Goal: Task Accomplishment & Management: Use online tool/utility

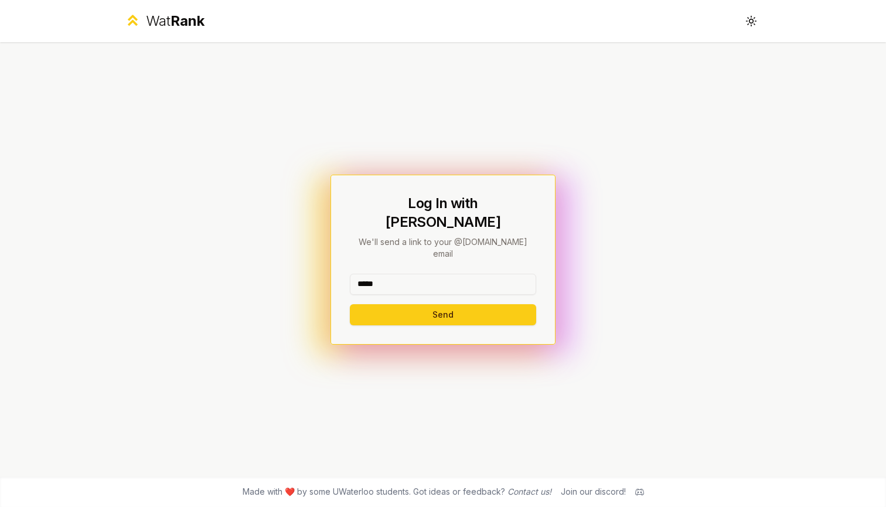
type input "*****"
click at [442, 304] on button "Send" at bounding box center [443, 314] width 186 height 21
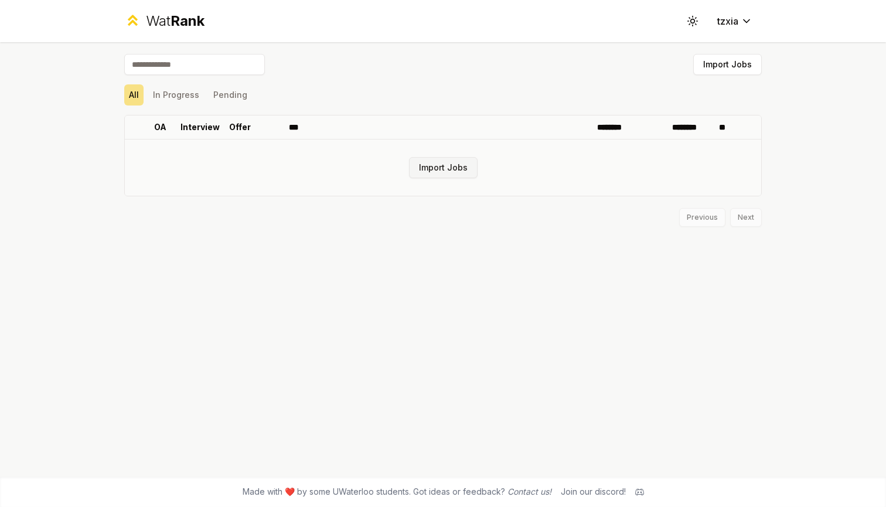
click at [452, 171] on button "Import Jobs" at bounding box center [443, 167] width 69 height 21
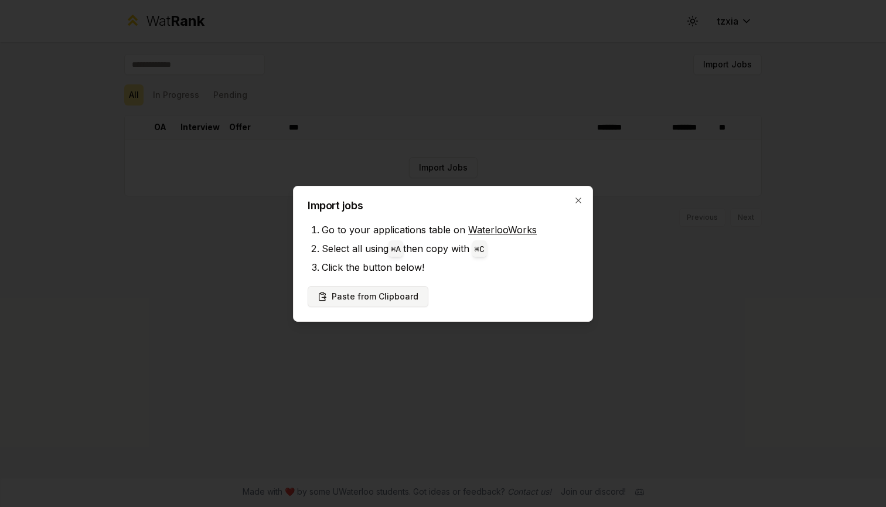
click at [393, 297] on button "Paste from Clipboard" at bounding box center [368, 296] width 121 height 21
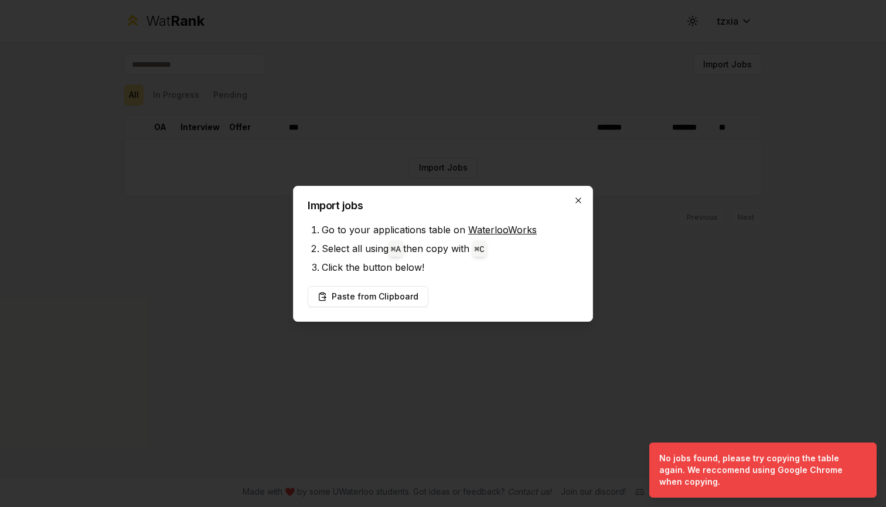
click at [576, 203] on icon "button" at bounding box center [577, 199] width 5 height 5
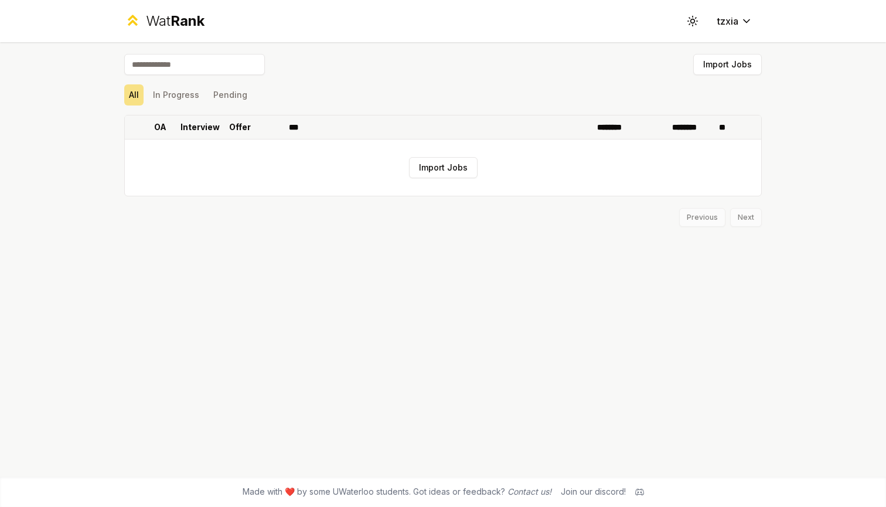
click at [164, 123] on p "OA" at bounding box center [160, 127] width 12 height 12
click at [163, 101] on button "In Progress" at bounding box center [176, 94] width 56 height 21
click at [240, 91] on button "Pending" at bounding box center [230, 94] width 43 height 21
